Goal: Find contact information: Find contact information

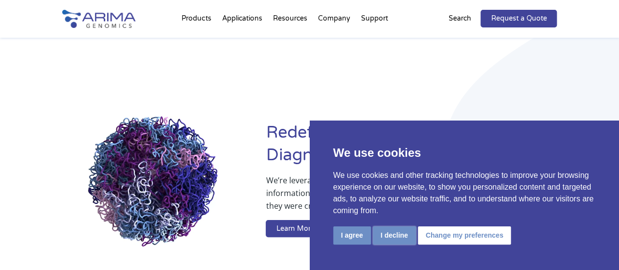
click at [386, 232] on button "I decline" at bounding box center [394, 235] width 43 height 18
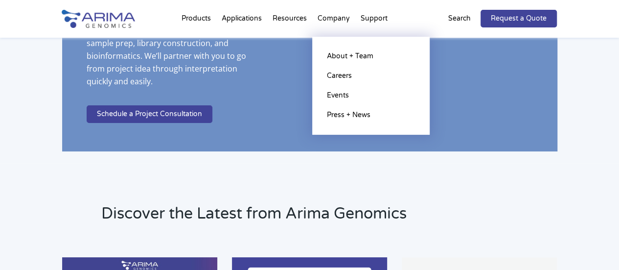
scroll to position [1840, 0]
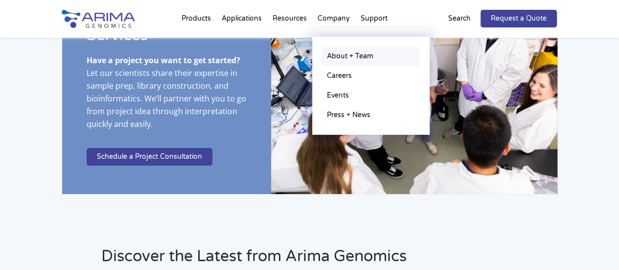
click at [335, 57] on link "About + Team" at bounding box center [371, 56] width 98 height 20
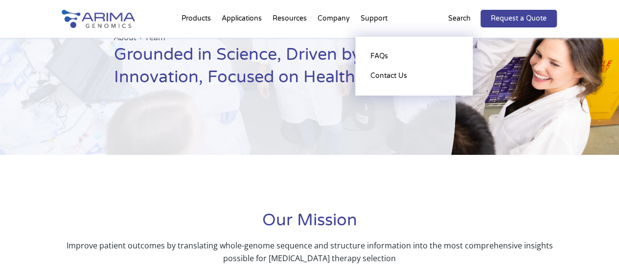
scroll to position [81, 0]
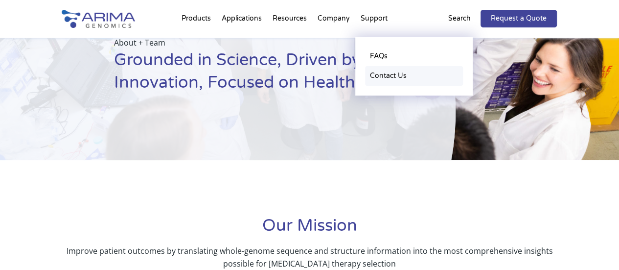
click at [387, 75] on link "Contact Us" at bounding box center [414, 76] width 98 height 20
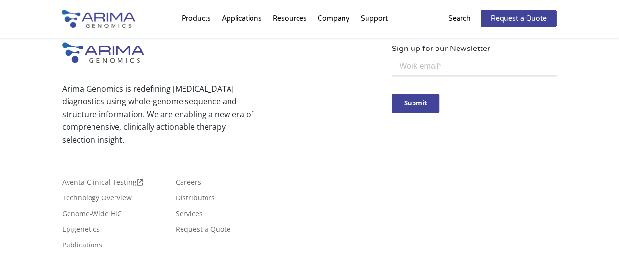
scroll to position [656, 0]
